Goal: Check status: Check status

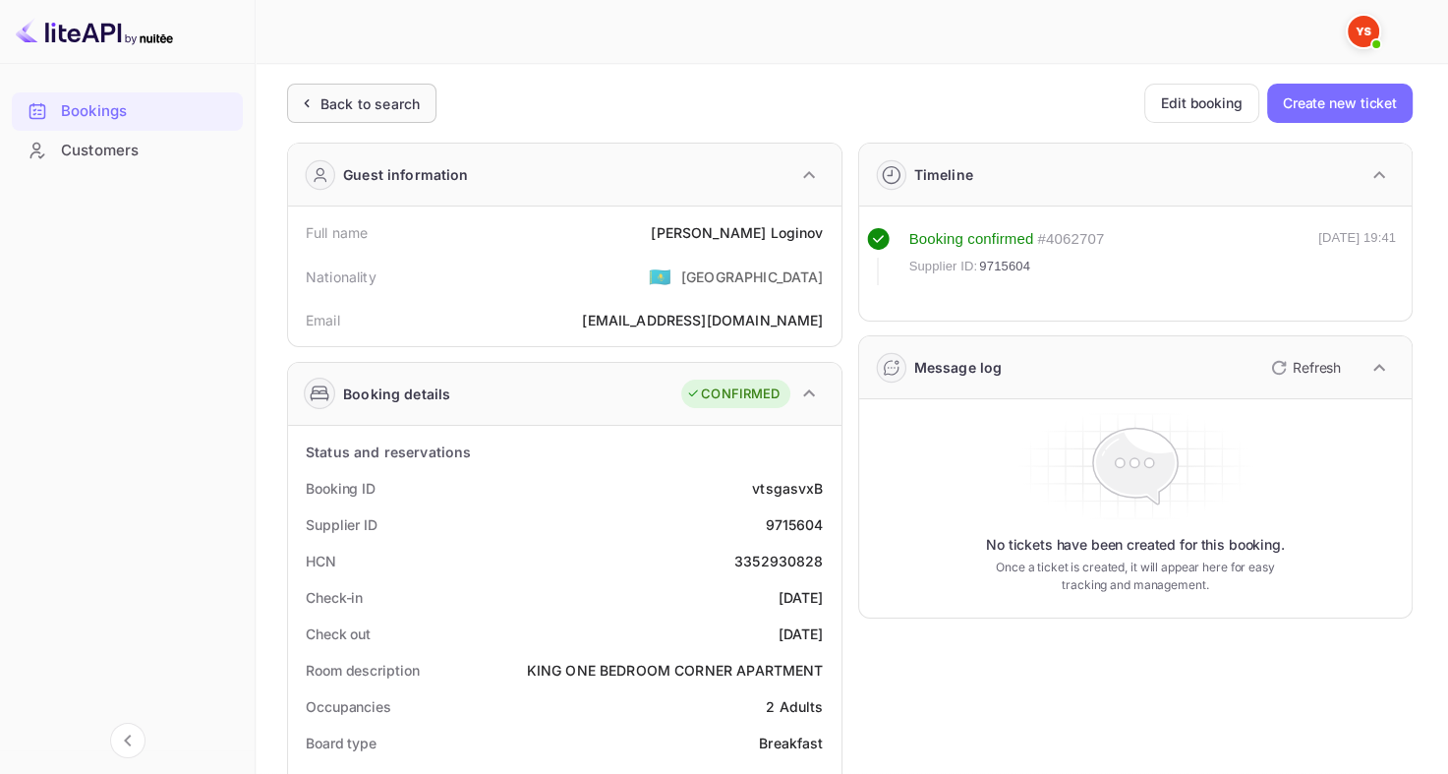
click at [433, 105] on div "Back to search" at bounding box center [361, 103] width 149 height 39
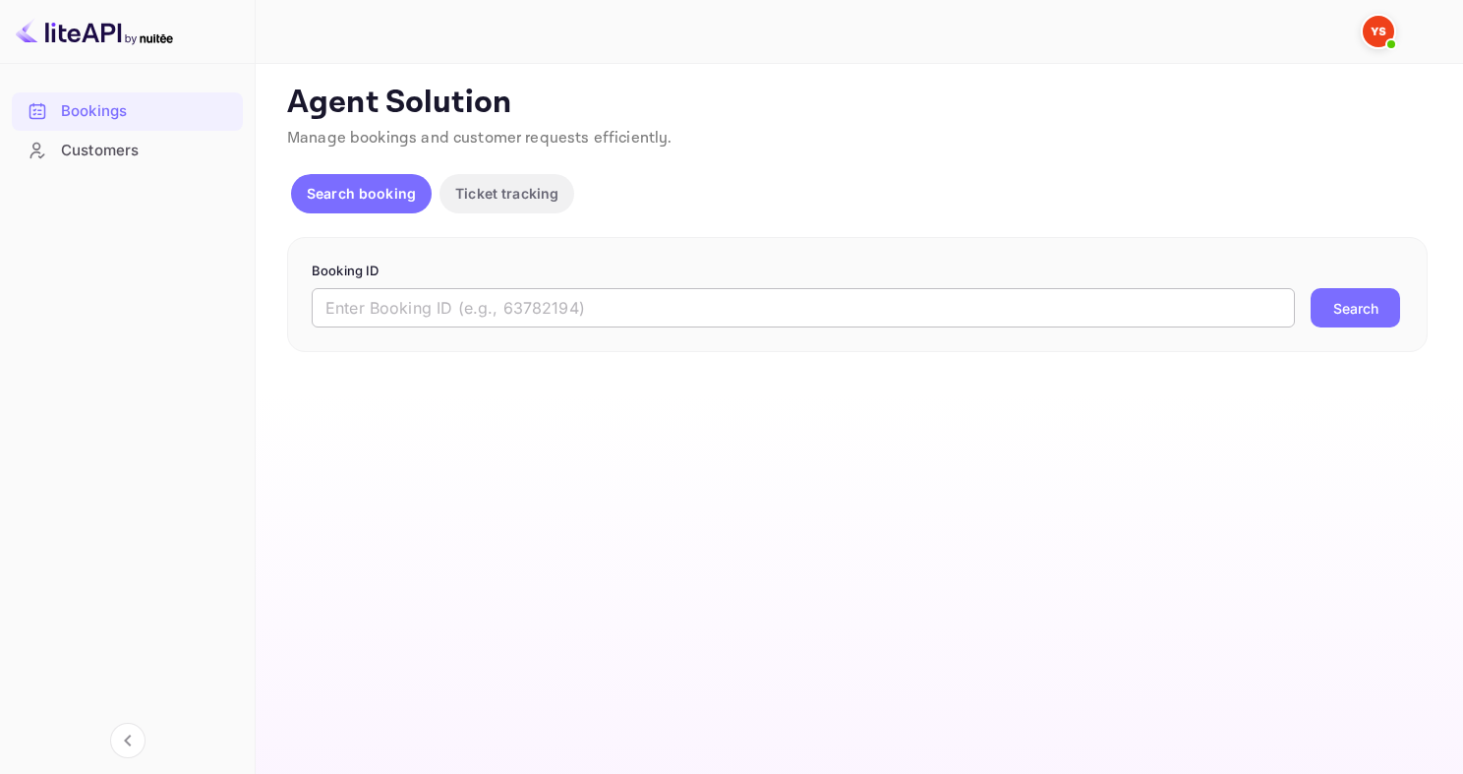
click at [558, 300] on input "text" at bounding box center [803, 307] width 983 height 39
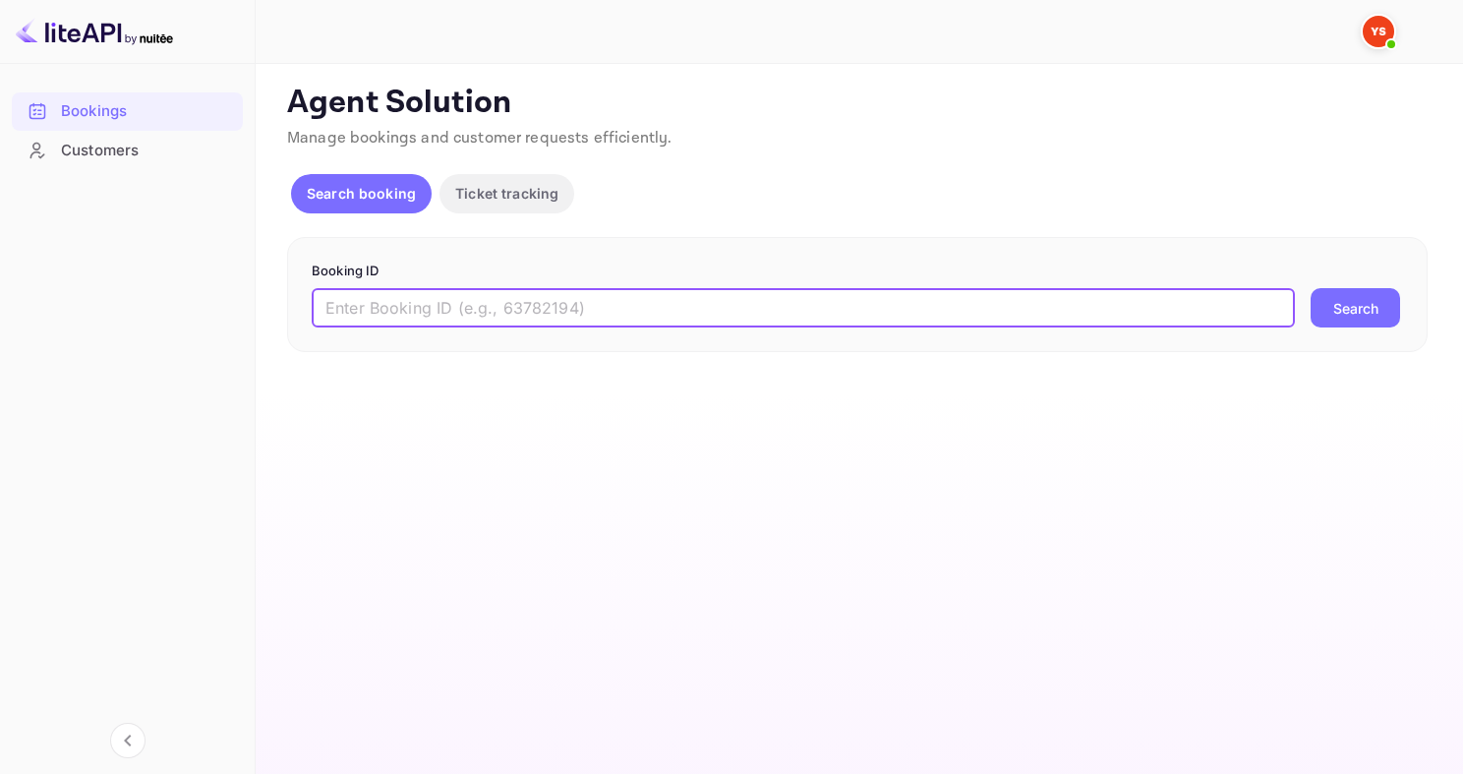
paste input "9560307"
type input "9560307"
click at [1311, 288] on button "Search" at bounding box center [1355, 307] width 89 height 39
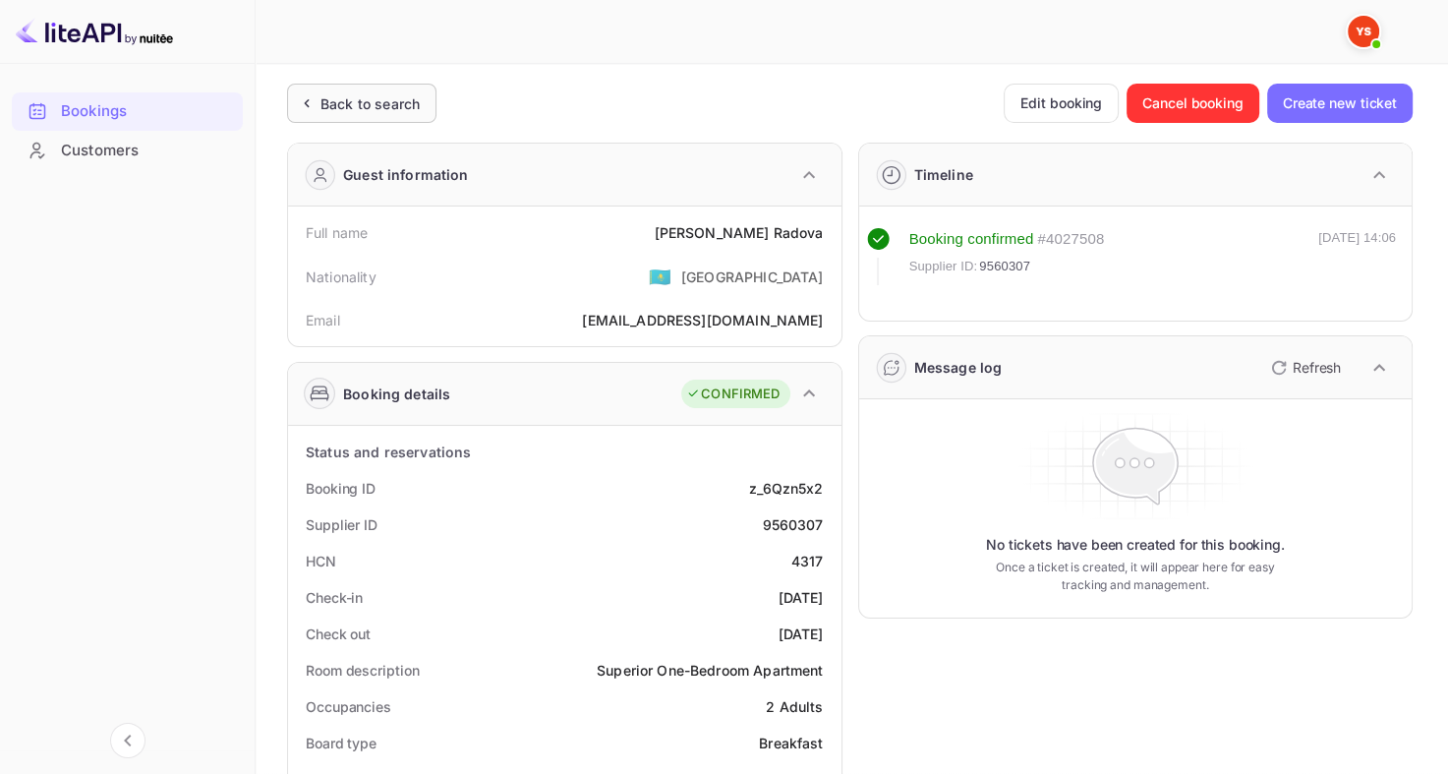
click at [332, 84] on div "Back to search" at bounding box center [361, 103] width 149 height 39
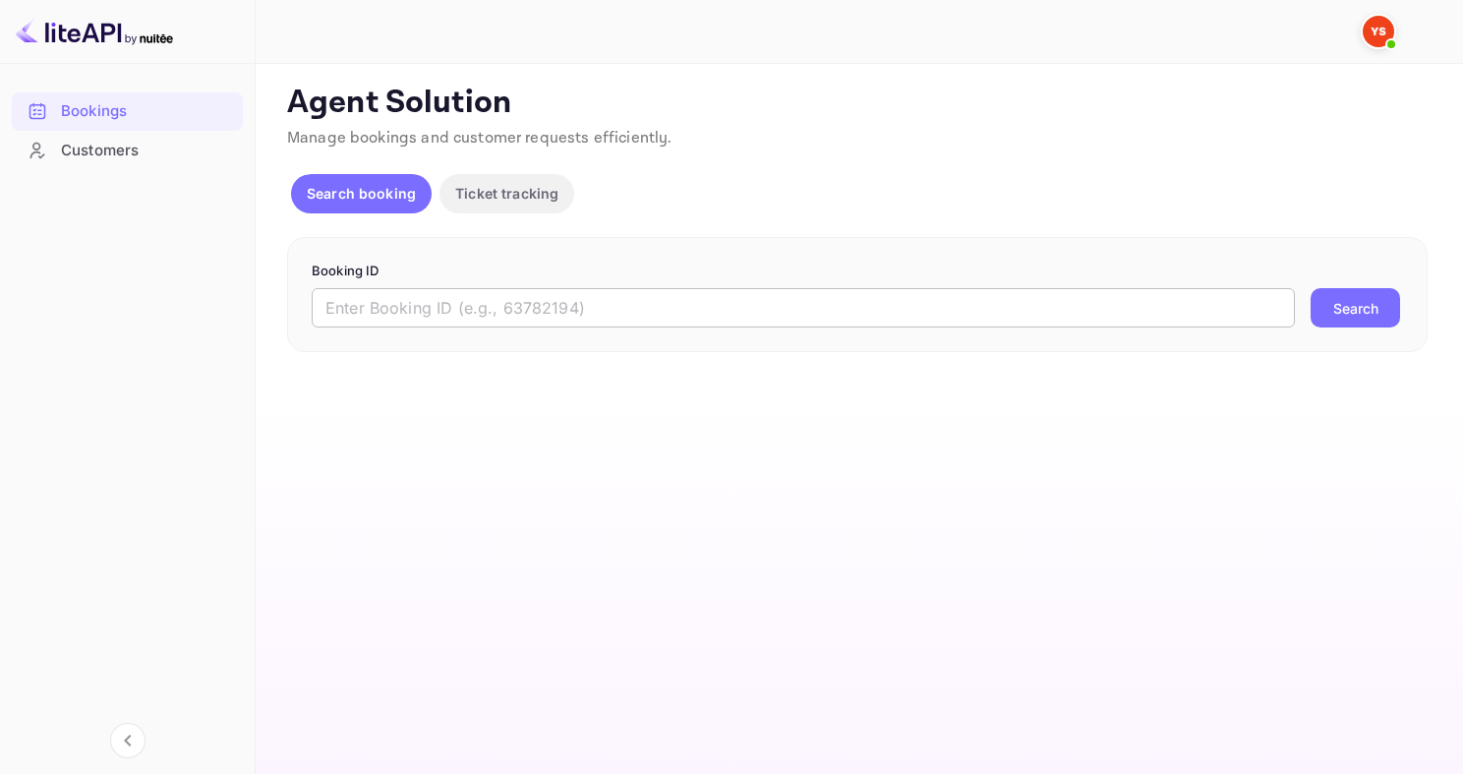
drag, startPoint x: 511, startPoint y: 294, endPoint x: 522, endPoint y: 295, distance: 10.9
click at [511, 294] on input "text" at bounding box center [803, 307] width 983 height 39
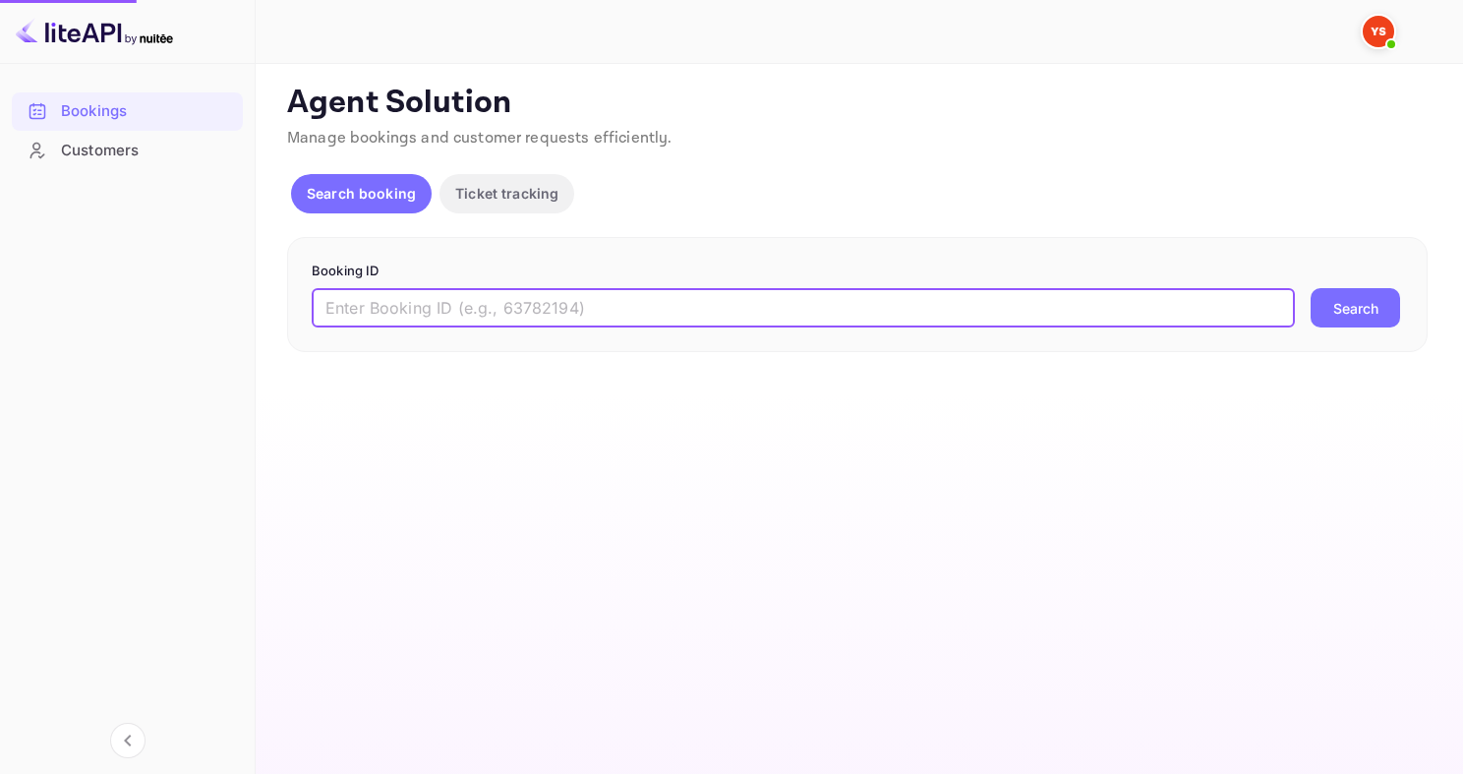
paste input "9346673"
type input "9346673"
click at [1311, 288] on button "Search" at bounding box center [1355, 307] width 89 height 39
